Goal: Navigation & Orientation: Find specific page/section

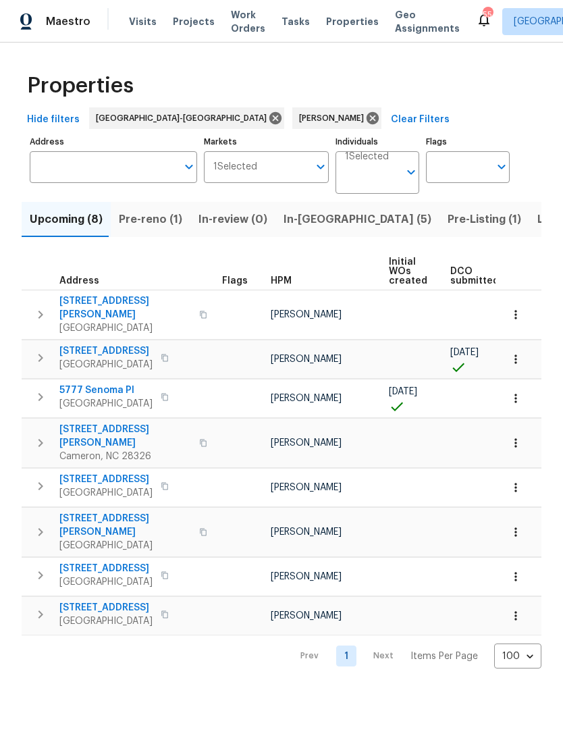
click at [160, 216] on span "Pre-reno (1)" at bounding box center [150, 219] width 63 height 19
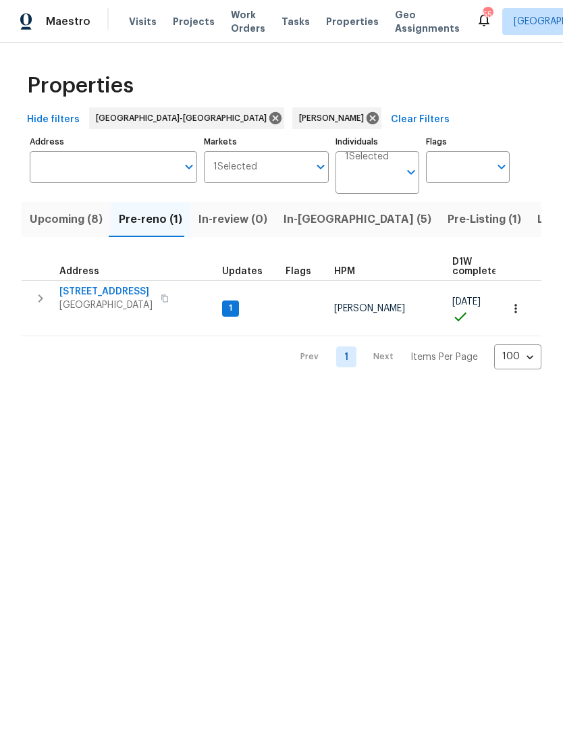
click at [124, 294] on span "2709 Leabrook Dr" at bounding box center [105, 292] width 93 height 14
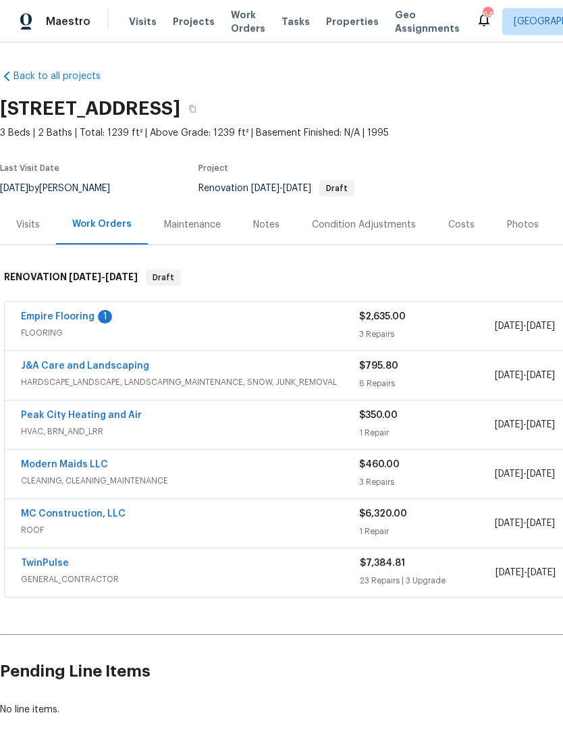
click at [87, 319] on link "Empire Flooring" at bounding box center [58, 316] width 74 height 9
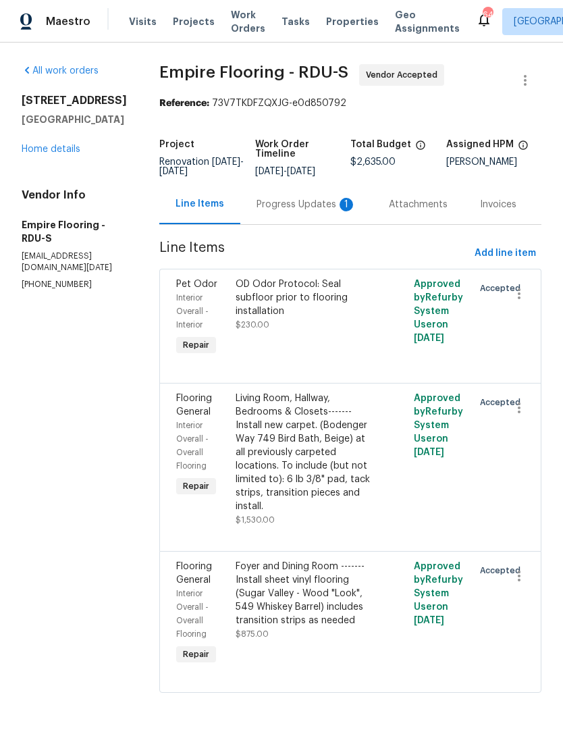
click at [314, 197] on div "Progress Updates 1" at bounding box center [306, 204] width 132 height 40
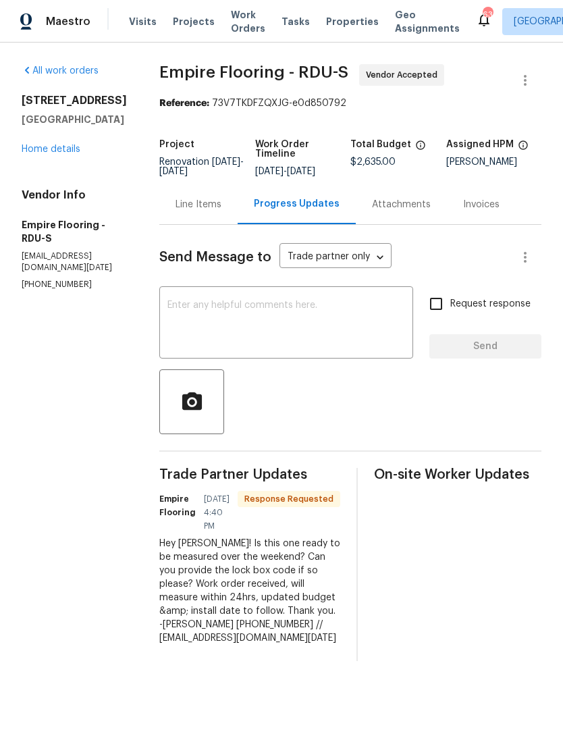
click at [46, 153] on link "Home details" at bounding box center [51, 148] width 59 height 9
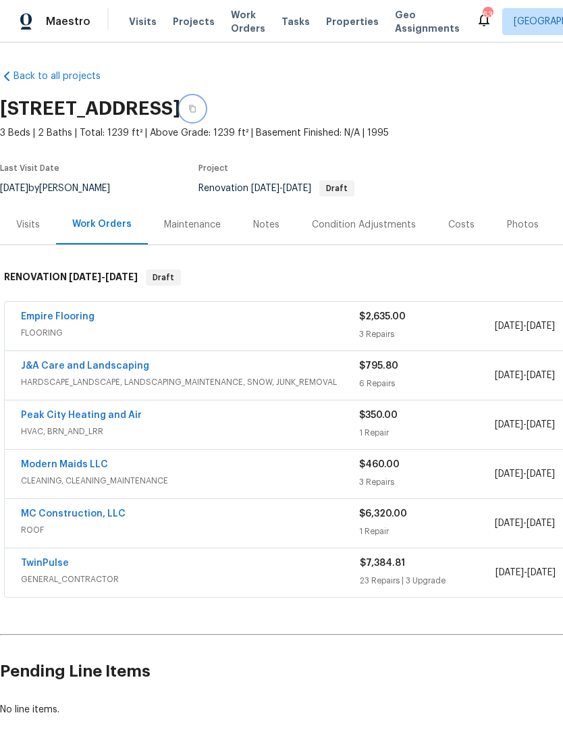
click at [205, 104] on button "button" at bounding box center [192, 109] width 24 height 24
click at [196, 107] on icon "button" at bounding box center [192, 108] width 7 height 7
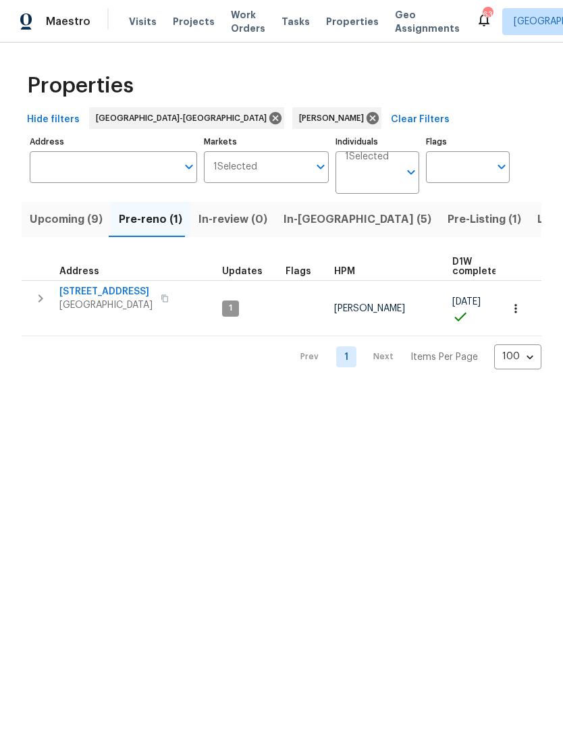
click at [65, 221] on span "Upcoming (9)" at bounding box center [66, 219] width 73 height 19
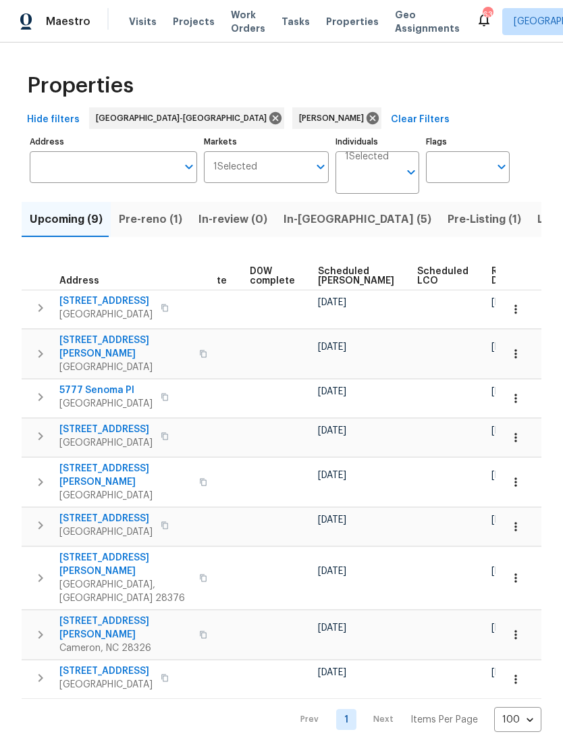
scroll to position [0, 340]
click at [334, 280] on span "Scheduled COE" at bounding box center [357, 276] width 76 height 19
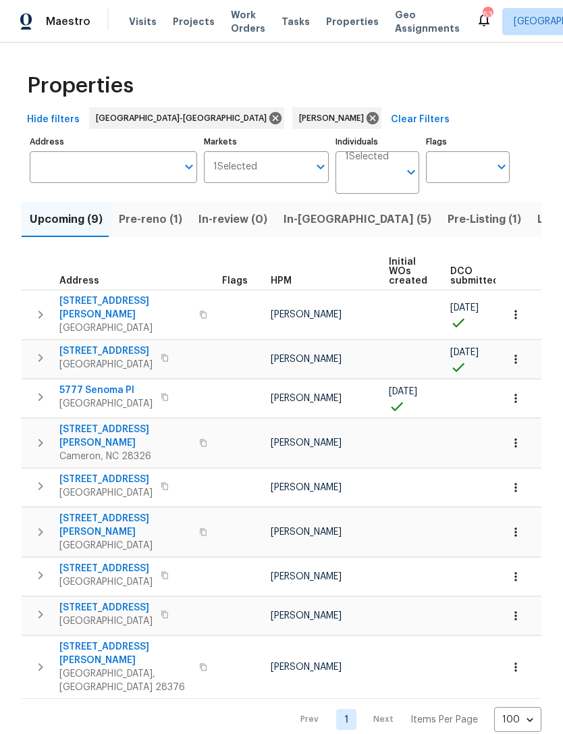
click at [100, 640] on span "150 Hendrix Rd" at bounding box center [125, 653] width 132 height 27
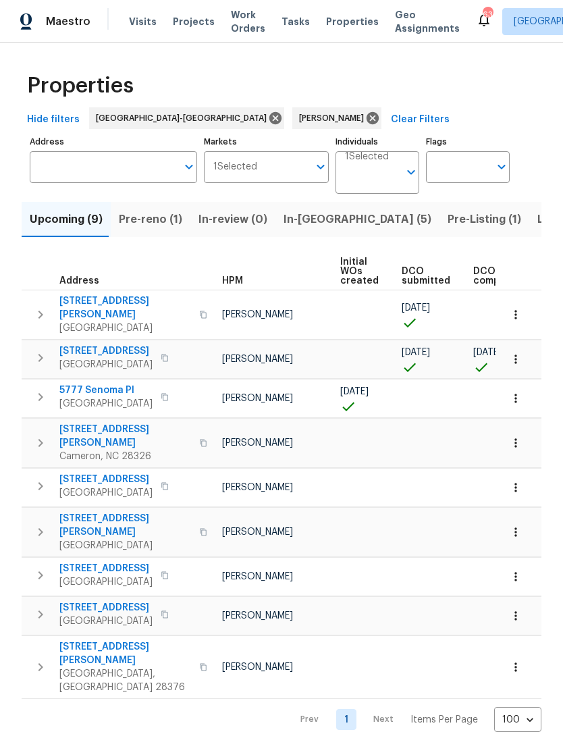
scroll to position [0, 47]
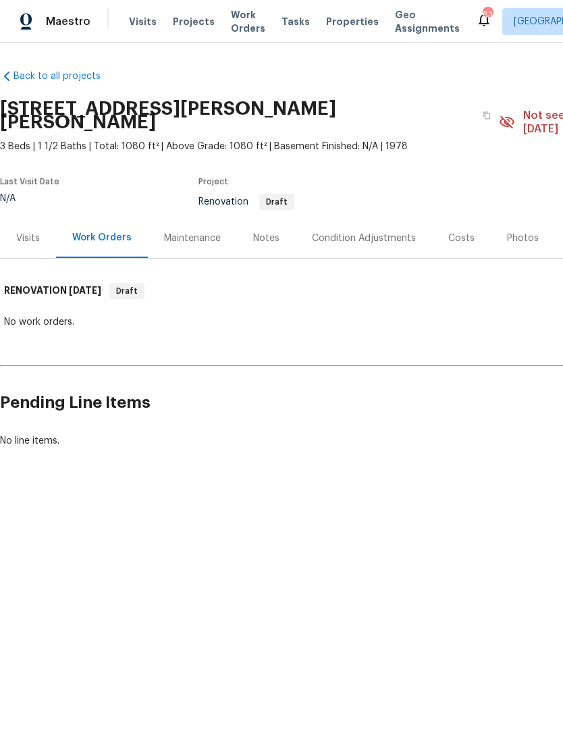
click at [341, 232] on div "Condition Adjustments" at bounding box center [364, 239] width 104 height 14
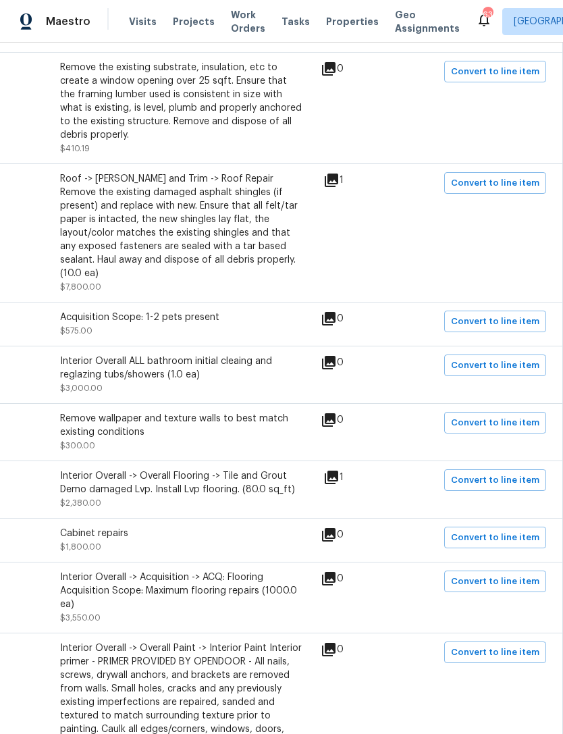
scroll to position [604, 196]
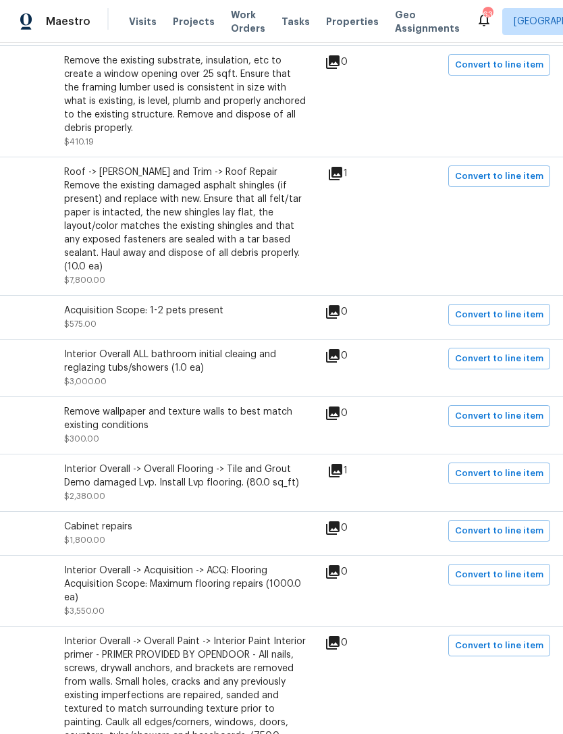
click at [340, 464] on icon at bounding box center [336, 471] width 14 height 14
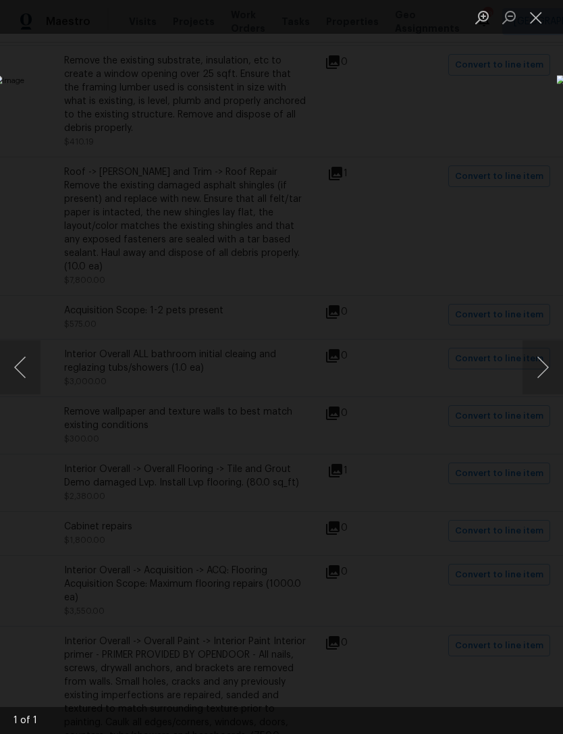
click at [533, 18] on button "Close lightbox" at bounding box center [536, 17] width 27 height 24
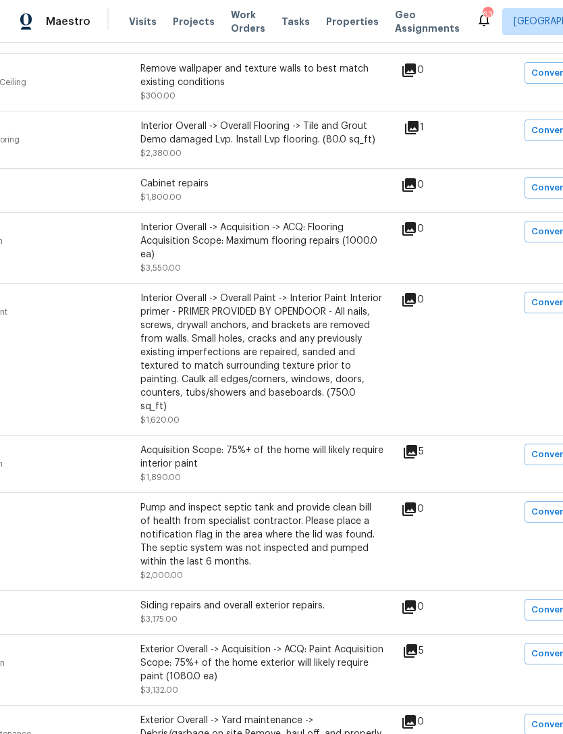
scroll to position [947, 126]
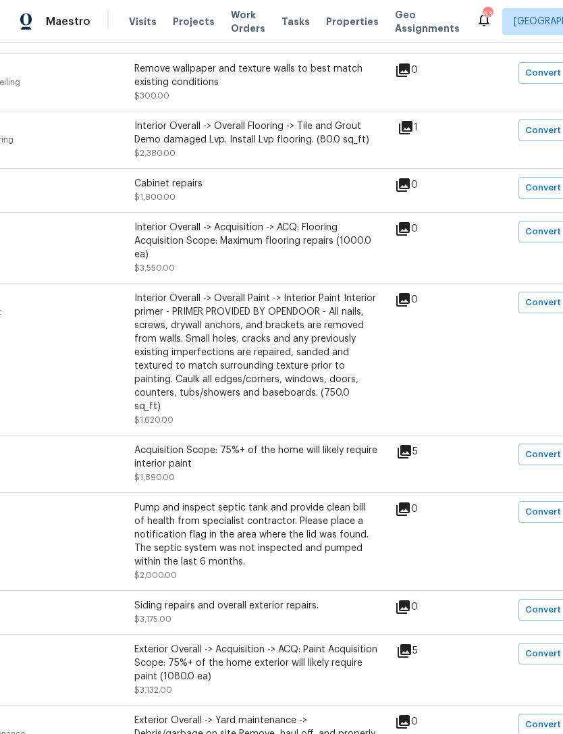
click at [411, 445] on icon at bounding box center [405, 452] width 14 height 14
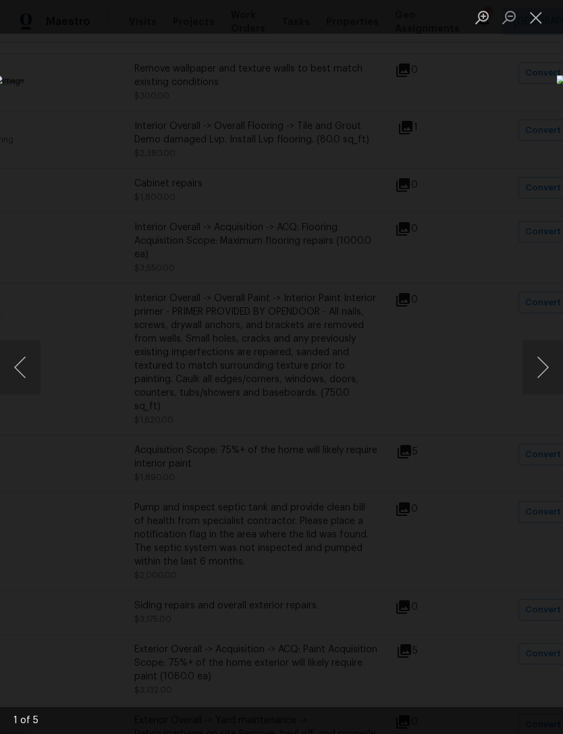
click at [547, 363] on button "Next image" at bounding box center [543, 367] width 41 height 54
click at [548, 367] on button "Next image" at bounding box center [543, 367] width 41 height 54
click at [543, 367] on button "Next image" at bounding box center [543, 367] width 41 height 54
click at [546, 367] on button "Next image" at bounding box center [543, 367] width 41 height 54
click at [549, 371] on button "Next image" at bounding box center [543, 367] width 41 height 54
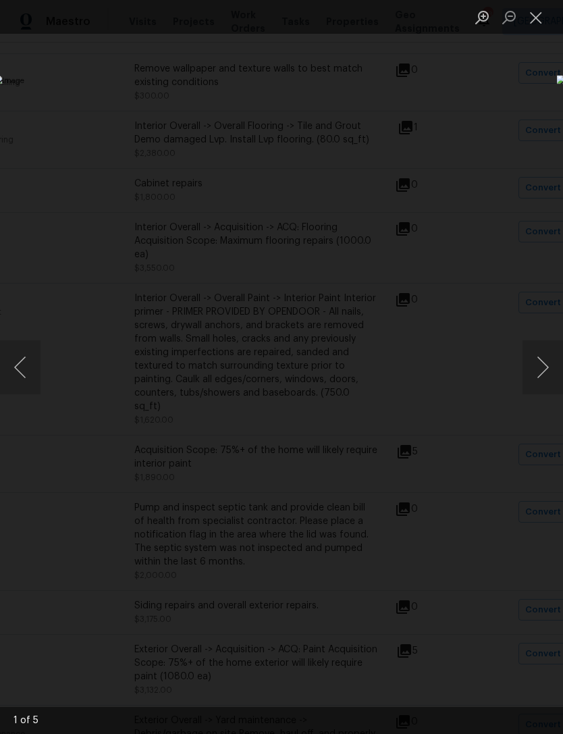
click at [541, 24] on button "Close lightbox" at bounding box center [536, 17] width 27 height 24
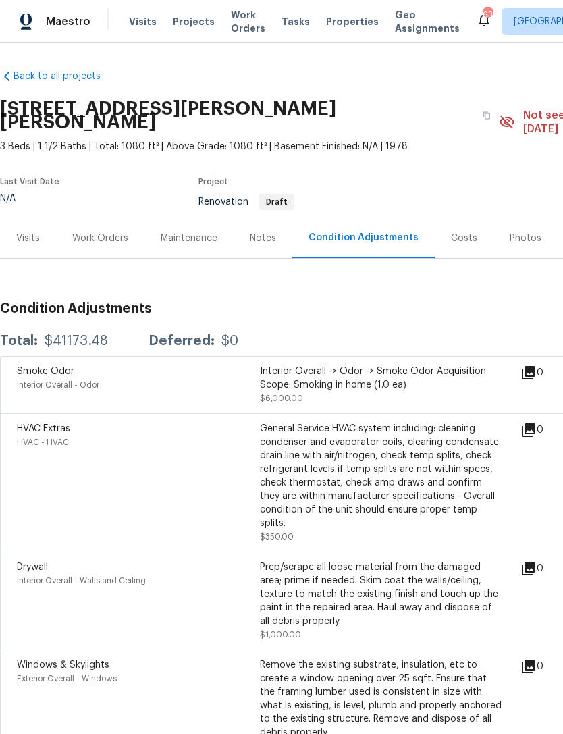
scroll to position [0, 0]
click at [23, 232] on div "Visits" at bounding box center [28, 239] width 24 height 14
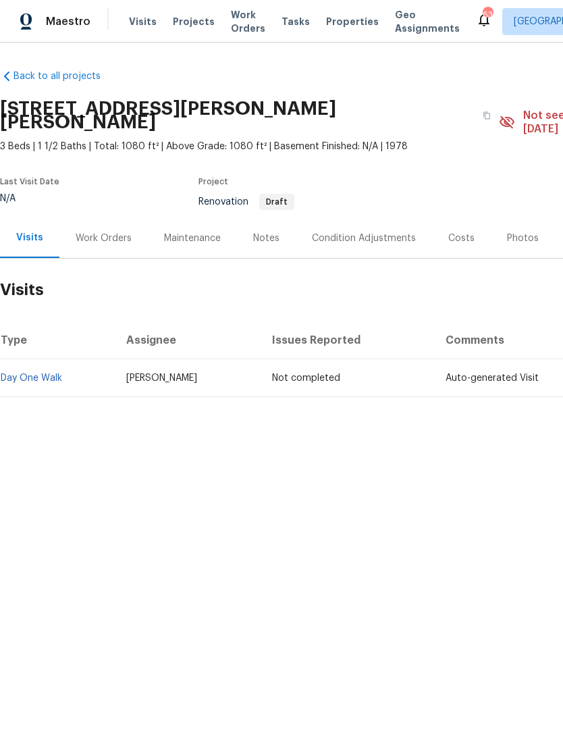
click at [105, 232] on div "Work Orders" at bounding box center [104, 239] width 56 height 14
